Goal: Information Seeking & Learning: Stay updated

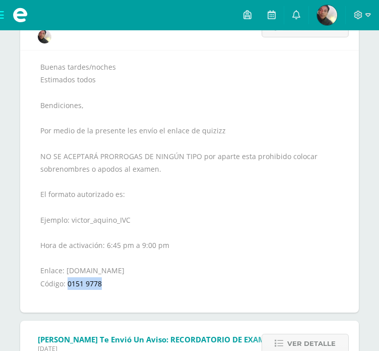
scroll to position [181, 0]
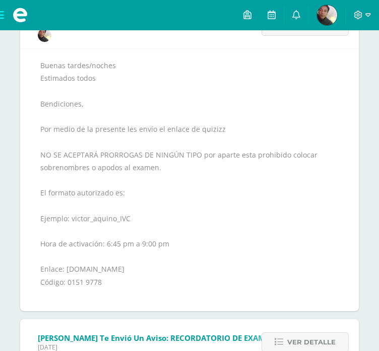
click at [41, 55] on div "Buenas tardes/noches Estimados todos Bendiciones, Por medio de la presente les …" at bounding box center [189, 179] width 339 height 262
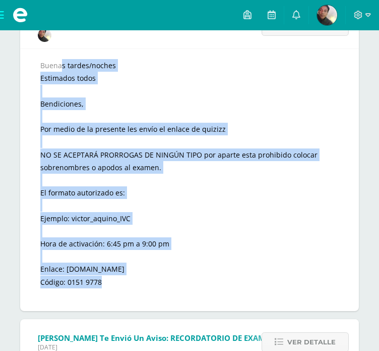
drag, startPoint x: 41, startPoint y: 63, endPoint x: 128, endPoint y: 285, distance: 239.0
click at [128, 285] on div "Buenas tardes/noches Estimados todos Bendiciones, Por medio de la presente les …" at bounding box center [189, 180] width 299 height 242
copy div "Buenas tardes/noches Estimados todos Bendiciones, Por medio de la presente les …"
click at [178, 82] on div "Buenas tardes/noches Estimados todos Bendiciones, Por medio de la presente les …" at bounding box center [189, 180] width 299 height 242
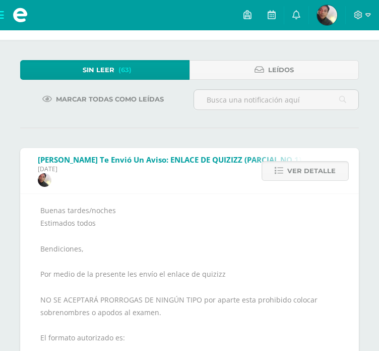
scroll to position [0, 0]
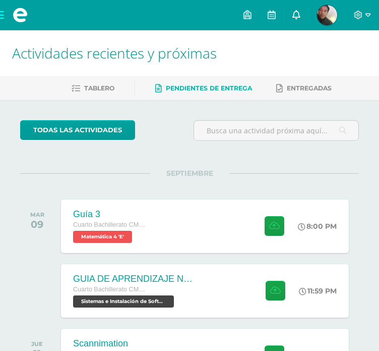
click at [299, 13] on icon at bounding box center [297, 14] width 8 height 9
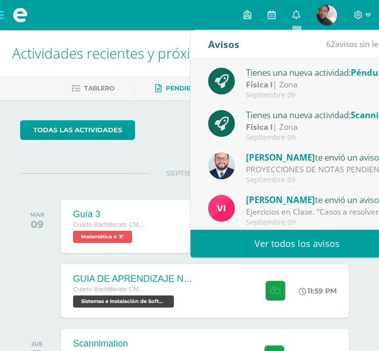
scroll to position [13, 0]
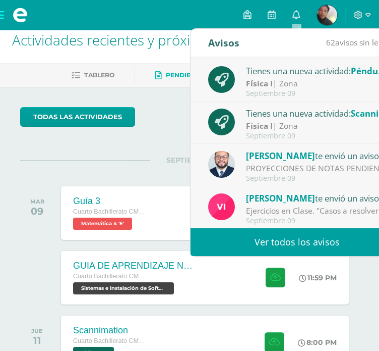
click at [284, 241] on link "Ver todos los avisos" at bounding box center [297, 242] width 213 height 28
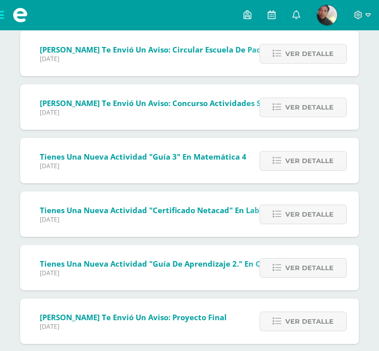
scroll to position [1439, 0]
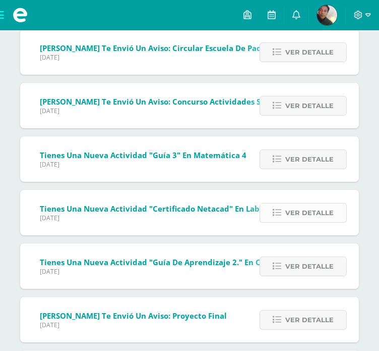
click at [285, 206] on link "Ver detalle" at bounding box center [303, 213] width 87 height 20
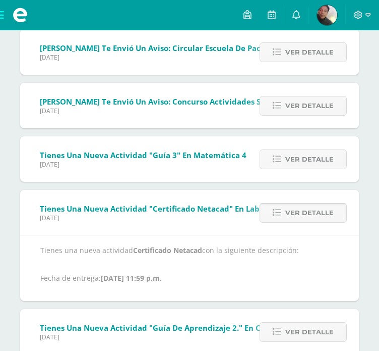
click at [285, 206] on link "Ver detalle" at bounding box center [303, 213] width 87 height 20
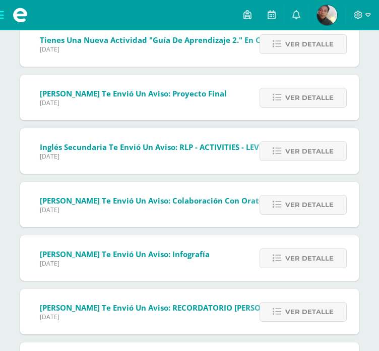
scroll to position [1608, 0]
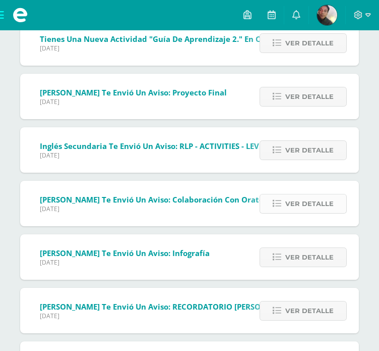
click at [295, 199] on span "Ver detalle" at bounding box center [310, 203] width 48 height 19
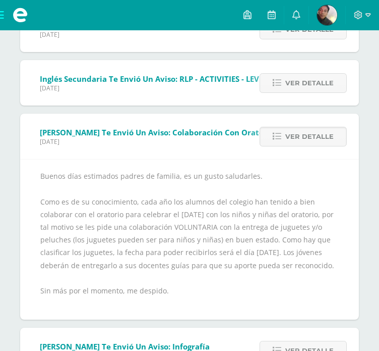
scroll to position [1675, 0]
click at [291, 135] on span "Ver detalle" at bounding box center [310, 136] width 48 height 19
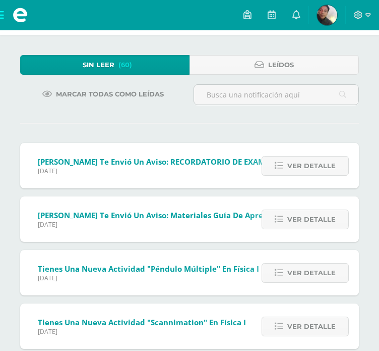
scroll to position [0, 0]
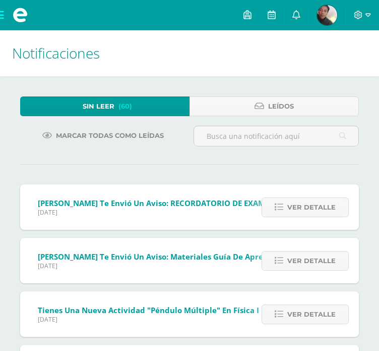
click at [248, 102] on link "Leídos" at bounding box center [275, 106] width 170 height 20
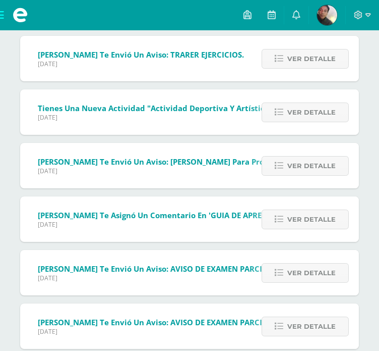
scroll to position [256, 0]
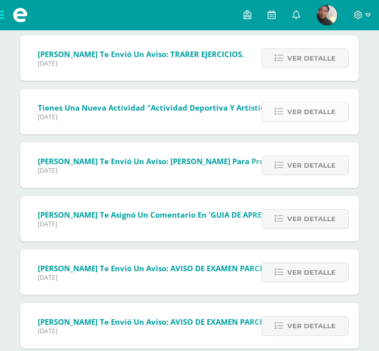
click at [270, 113] on link "Ver detalle" at bounding box center [305, 112] width 87 height 20
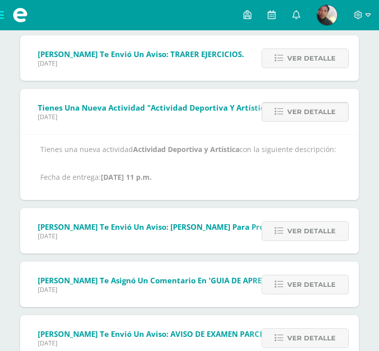
click at [270, 113] on link "Ver detalle" at bounding box center [305, 112] width 87 height 20
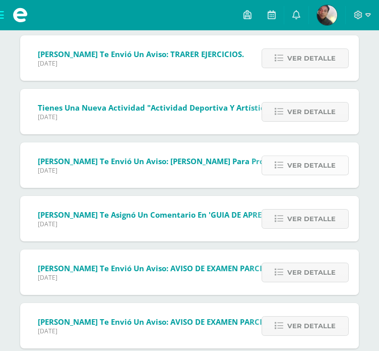
click at [284, 161] on icon at bounding box center [279, 165] width 9 height 9
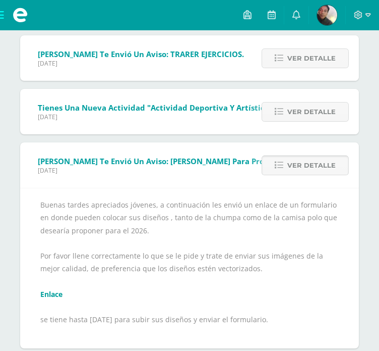
click at [284, 161] on icon at bounding box center [279, 165] width 9 height 9
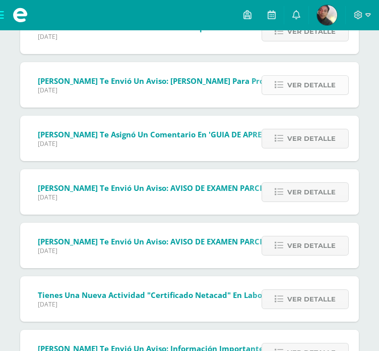
scroll to position [337, 0]
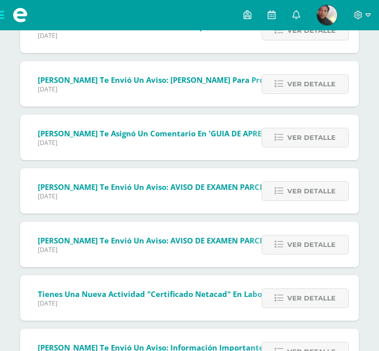
click at [290, 148] on div "Ver detalle" at bounding box center [303, 137] width 113 height 45
click at [291, 145] on span "Ver detalle" at bounding box center [312, 137] width 48 height 19
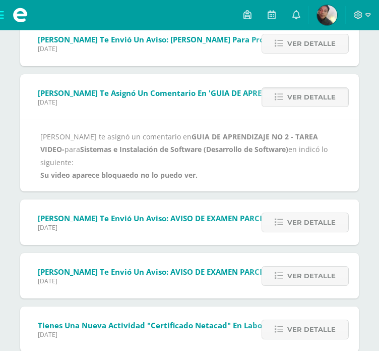
scroll to position [407, 0]
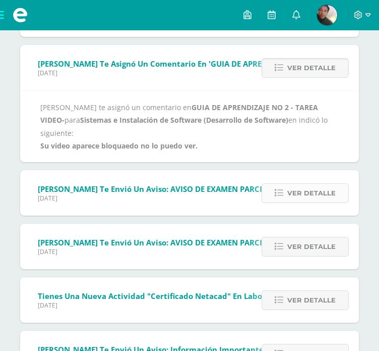
click at [281, 191] on icon at bounding box center [279, 193] width 9 height 9
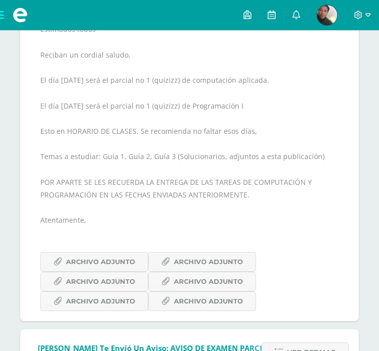
scroll to position [553, 0]
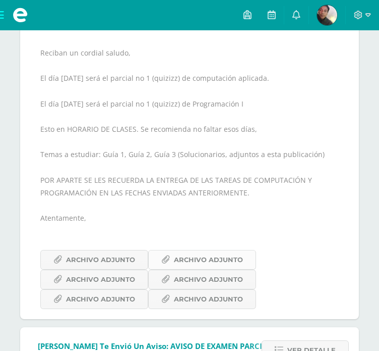
click at [195, 256] on span "Archivo Adjunto" at bounding box center [208, 259] width 69 height 19
click at [96, 260] on span "Archivo Adjunto" at bounding box center [100, 259] width 69 height 19
click at [108, 295] on span "Archivo Adjunto" at bounding box center [100, 299] width 69 height 19
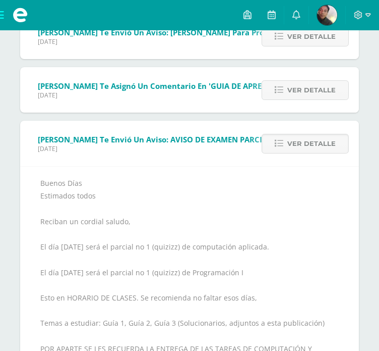
scroll to position [0, 0]
